Goal: Task Accomplishment & Management: Use online tool/utility

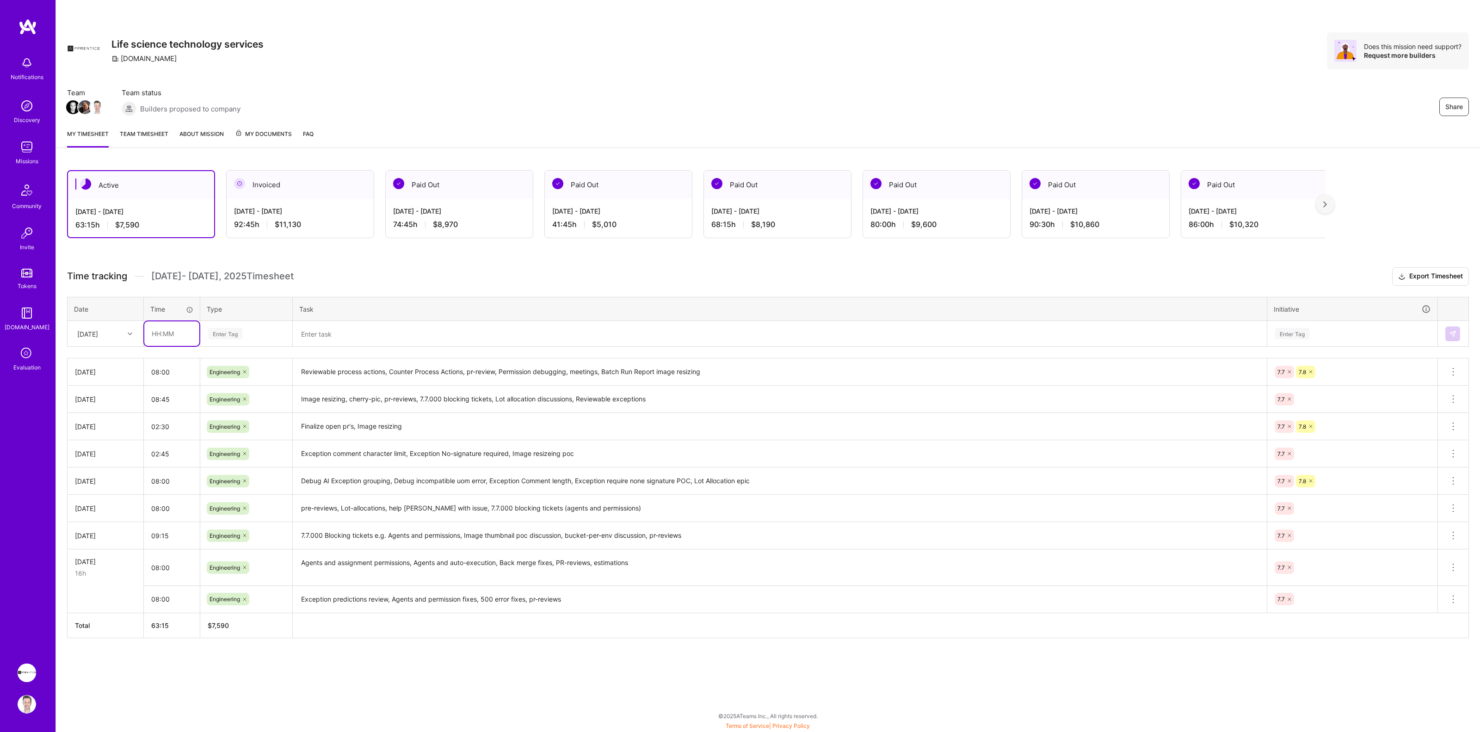
click at [165, 336] on input "text" at bounding box center [171, 333] width 55 height 25
type input "08:00"
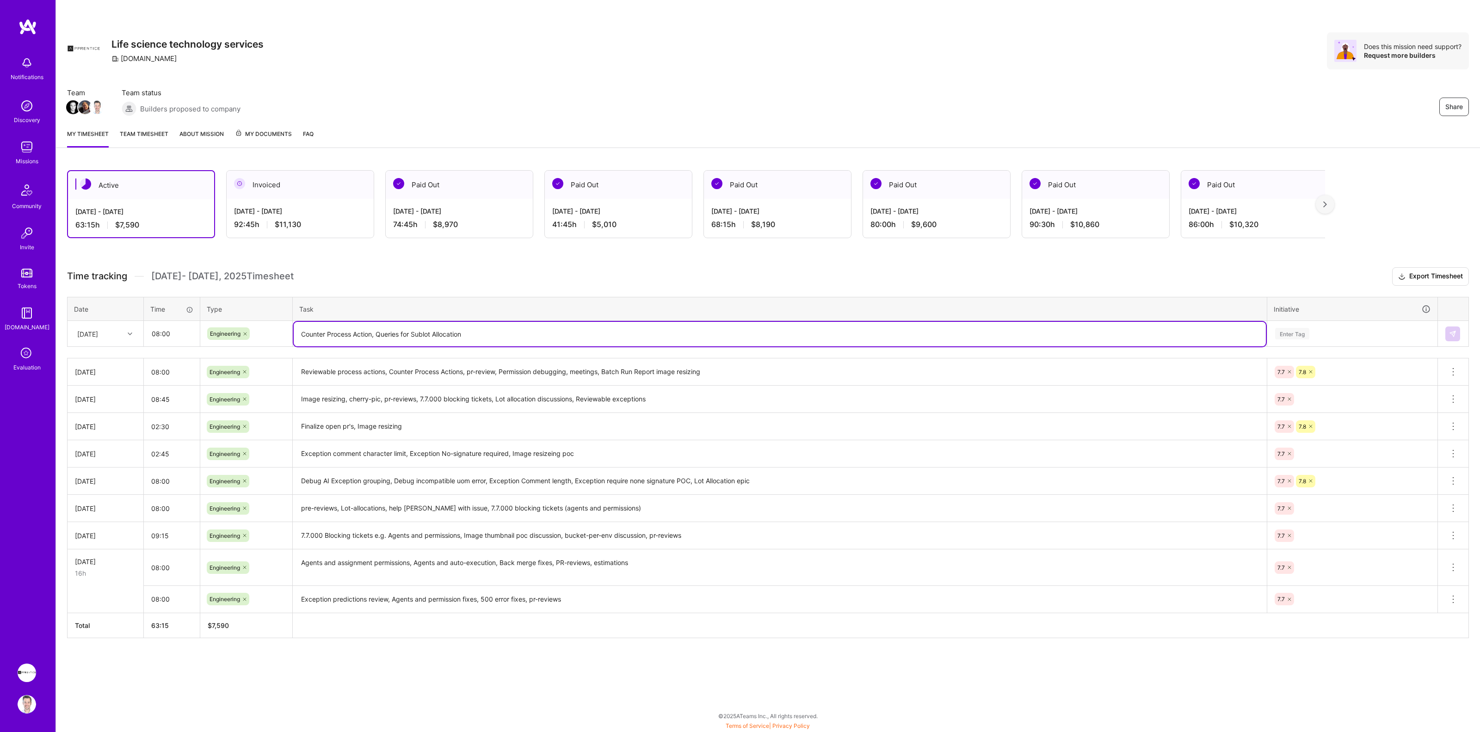
type textarea "Counter Process Action, Queries for Sublot Allocation"
click at [1305, 332] on div "Enter Tag" at bounding box center [1292, 334] width 34 height 14
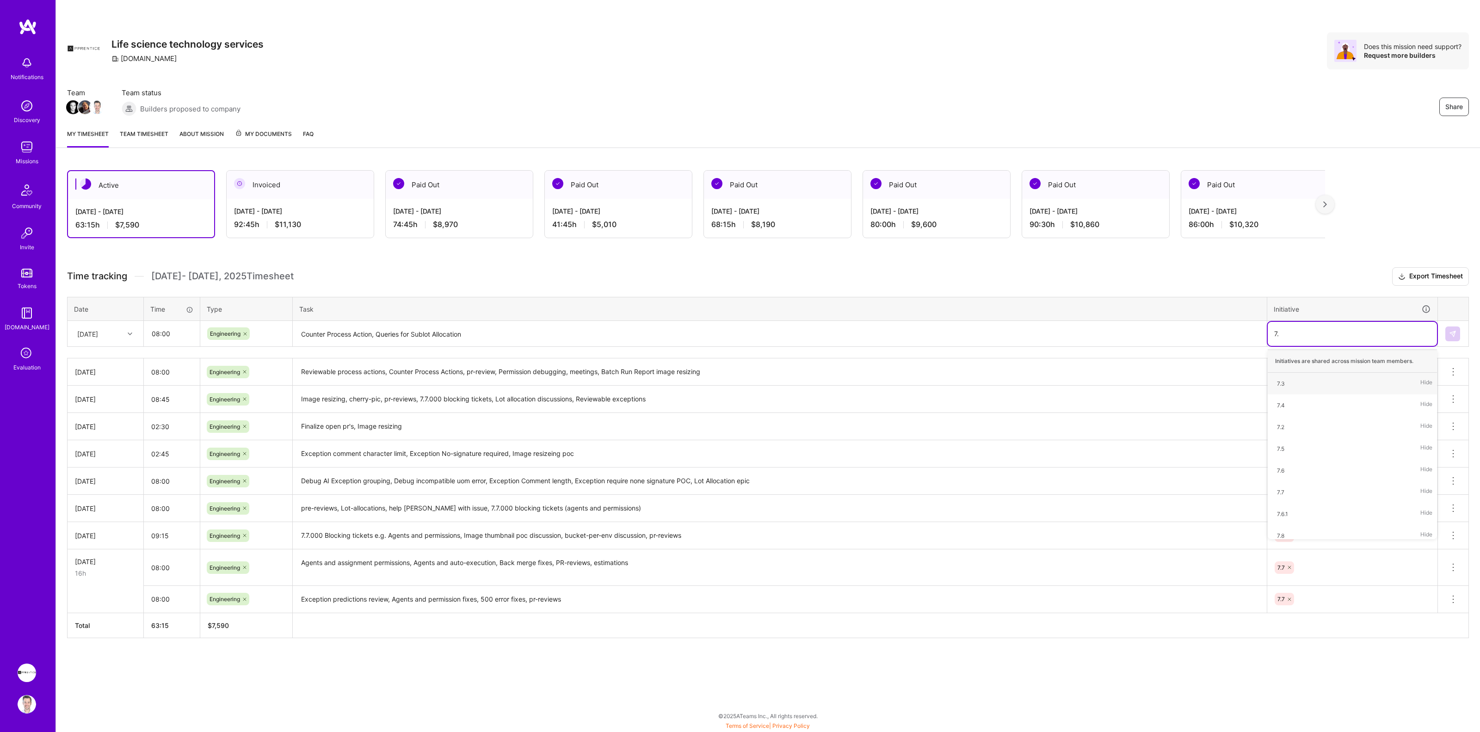
type input "7.8"
click at [1457, 335] on button at bounding box center [1452, 334] width 15 height 15
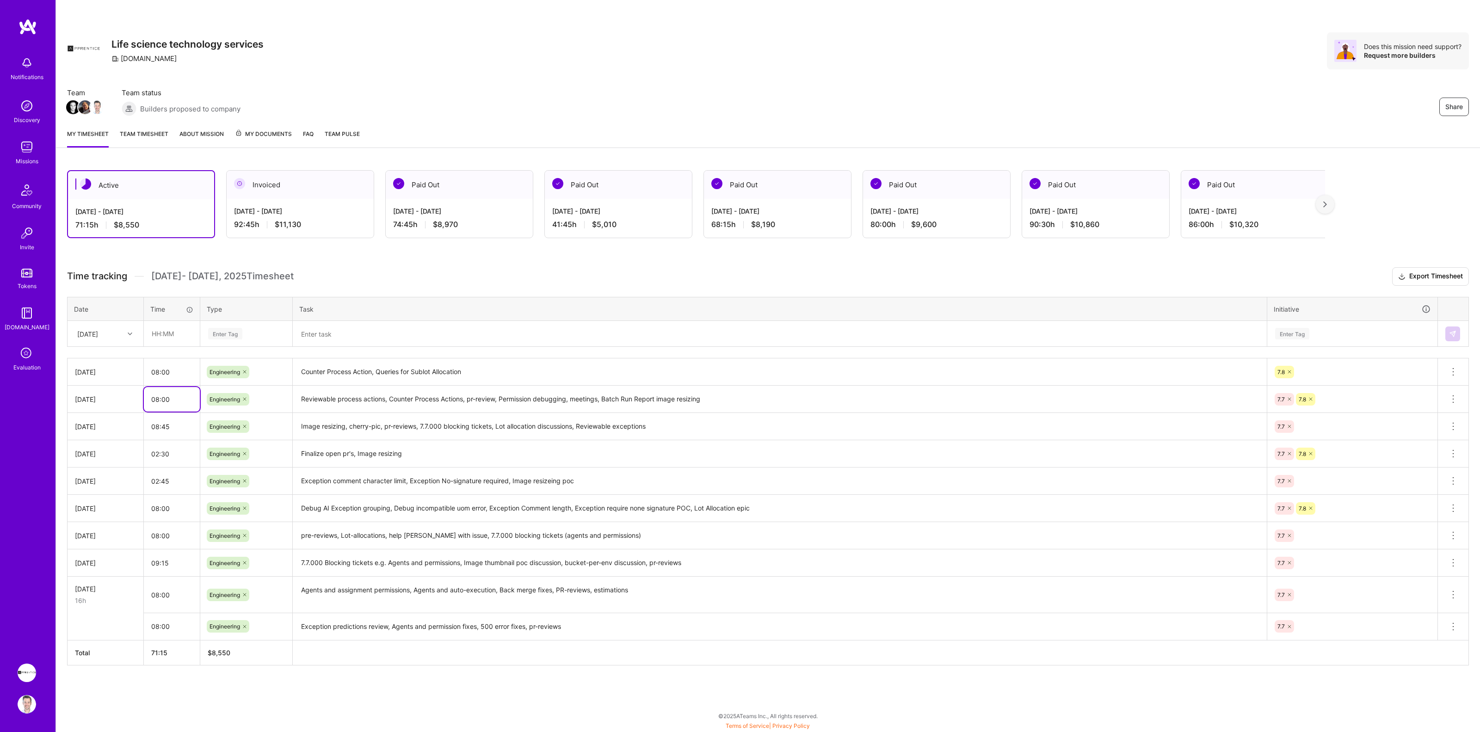
drag, startPoint x: 185, startPoint y: 397, endPoint x: 131, endPoint y: 396, distance: 53.2
click at [131, 396] on tr "Wed, Sep 24 08:00 Engineering Reviewable process actions, Counter Process Actio…" at bounding box center [769, 399] width 1402 height 27
type input "09:15"
click at [786, 276] on h3 "Time tracking Sep 16 - Sep 30 , 2025 Timesheet Export Timesheet" at bounding box center [768, 276] width 1402 height 19
